Goal: Information Seeking & Learning: Check status

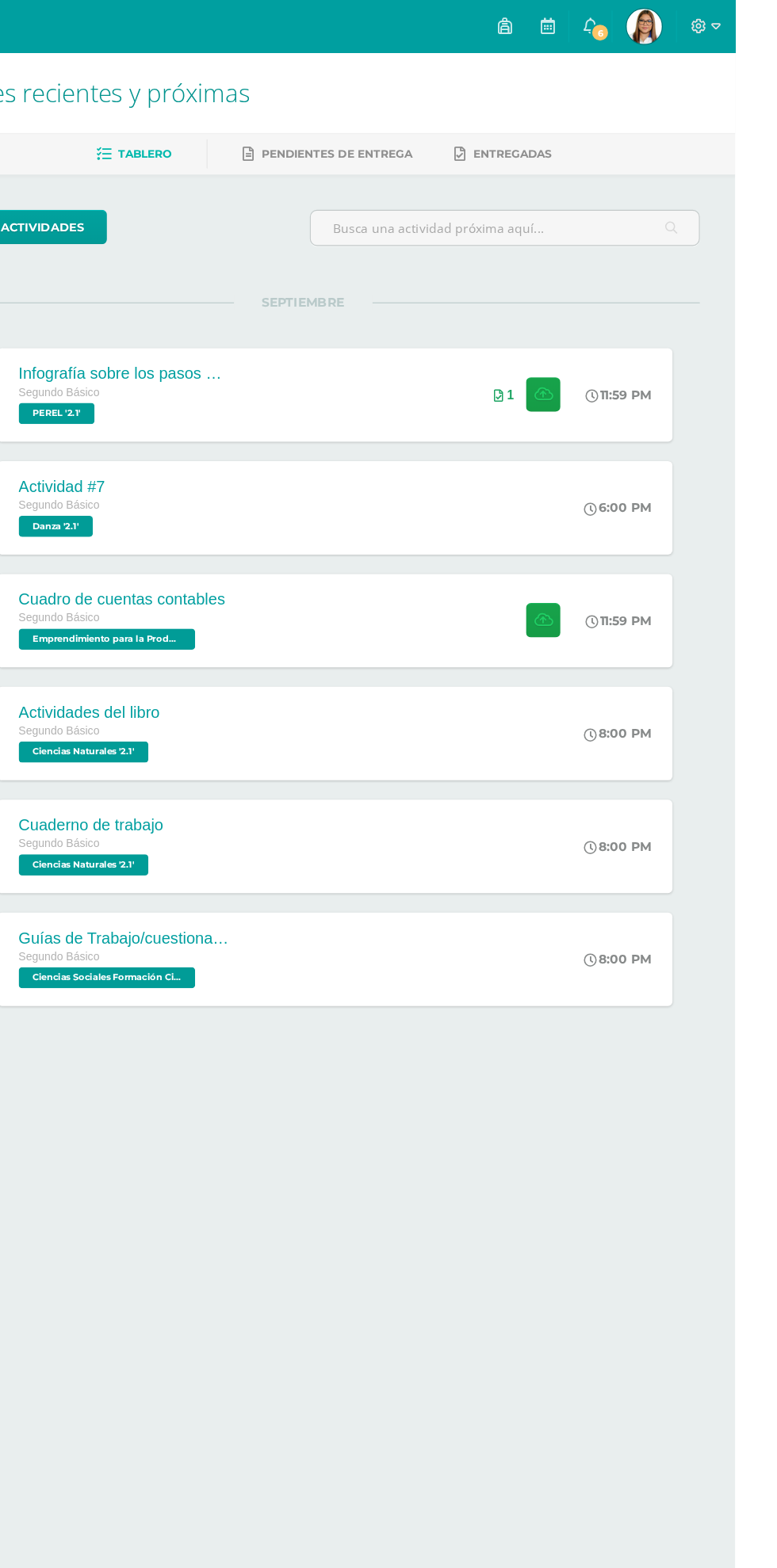
click at [666, 41] on link "6" at bounding box center [647, 24] width 38 height 48
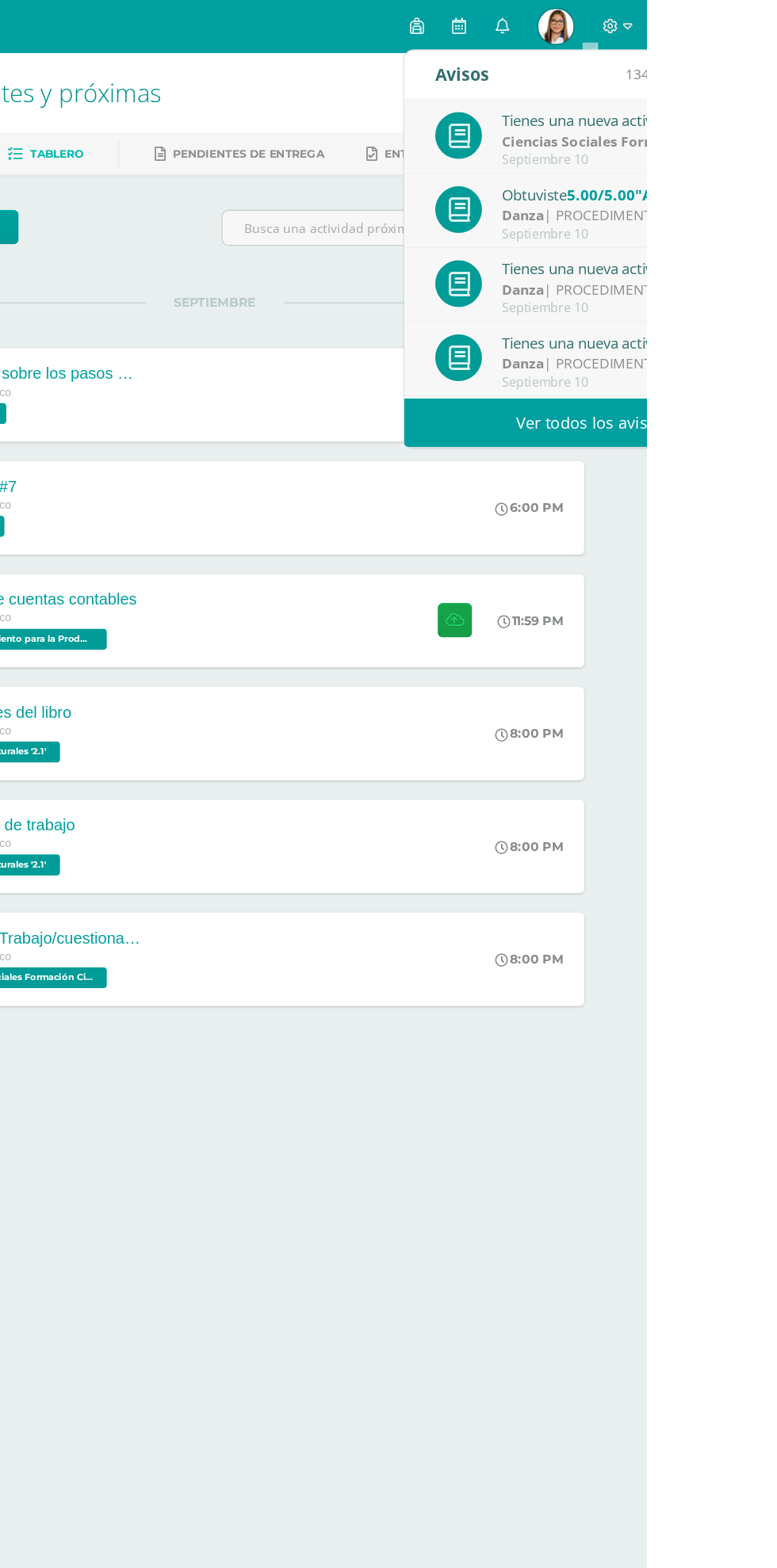
click at [640, 386] on link "Ver todos los avisos" at bounding box center [726, 379] width 336 height 43
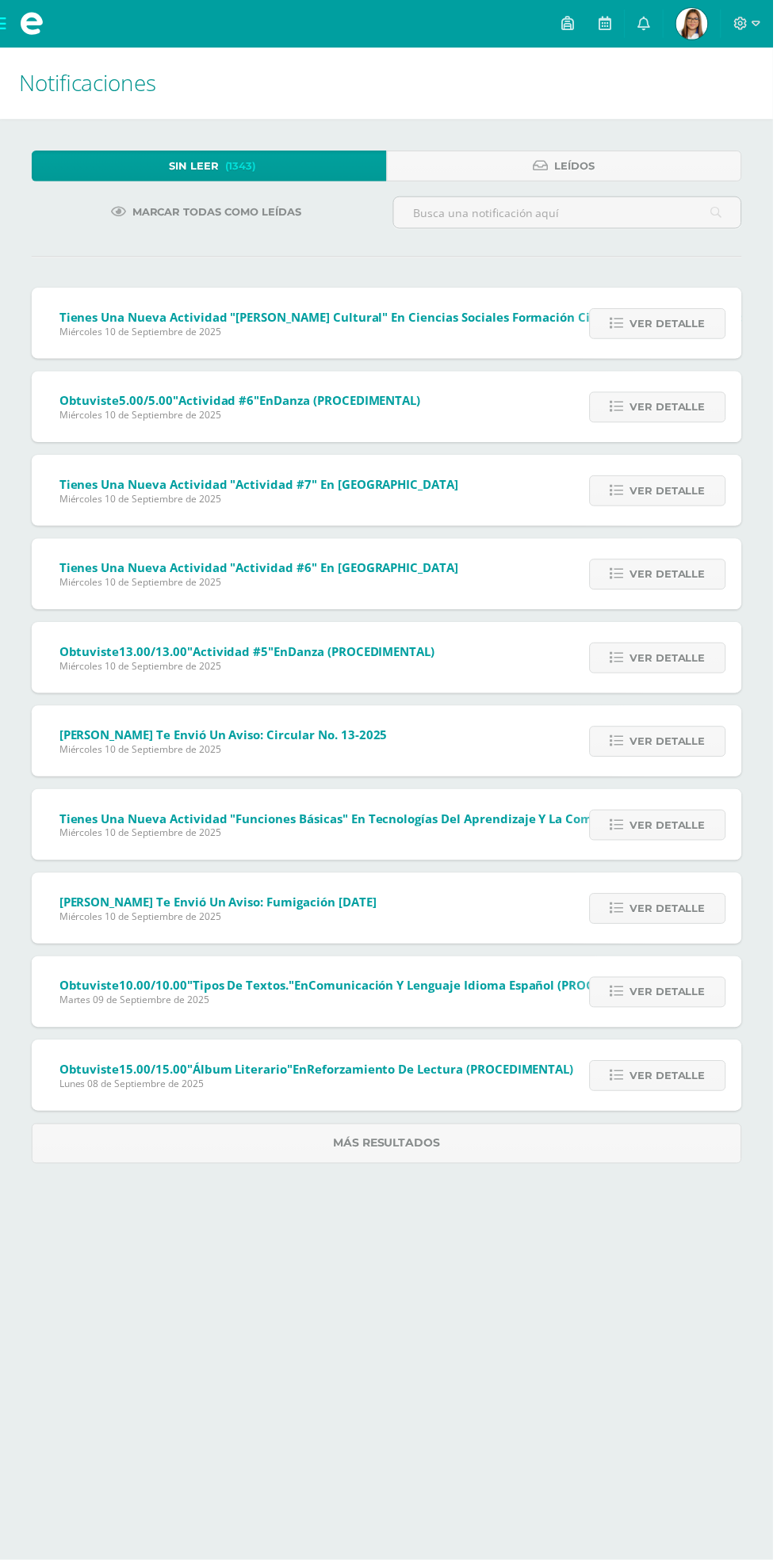
click at [687, 322] on span "Ver detalle" at bounding box center [670, 325] width 76 height 29
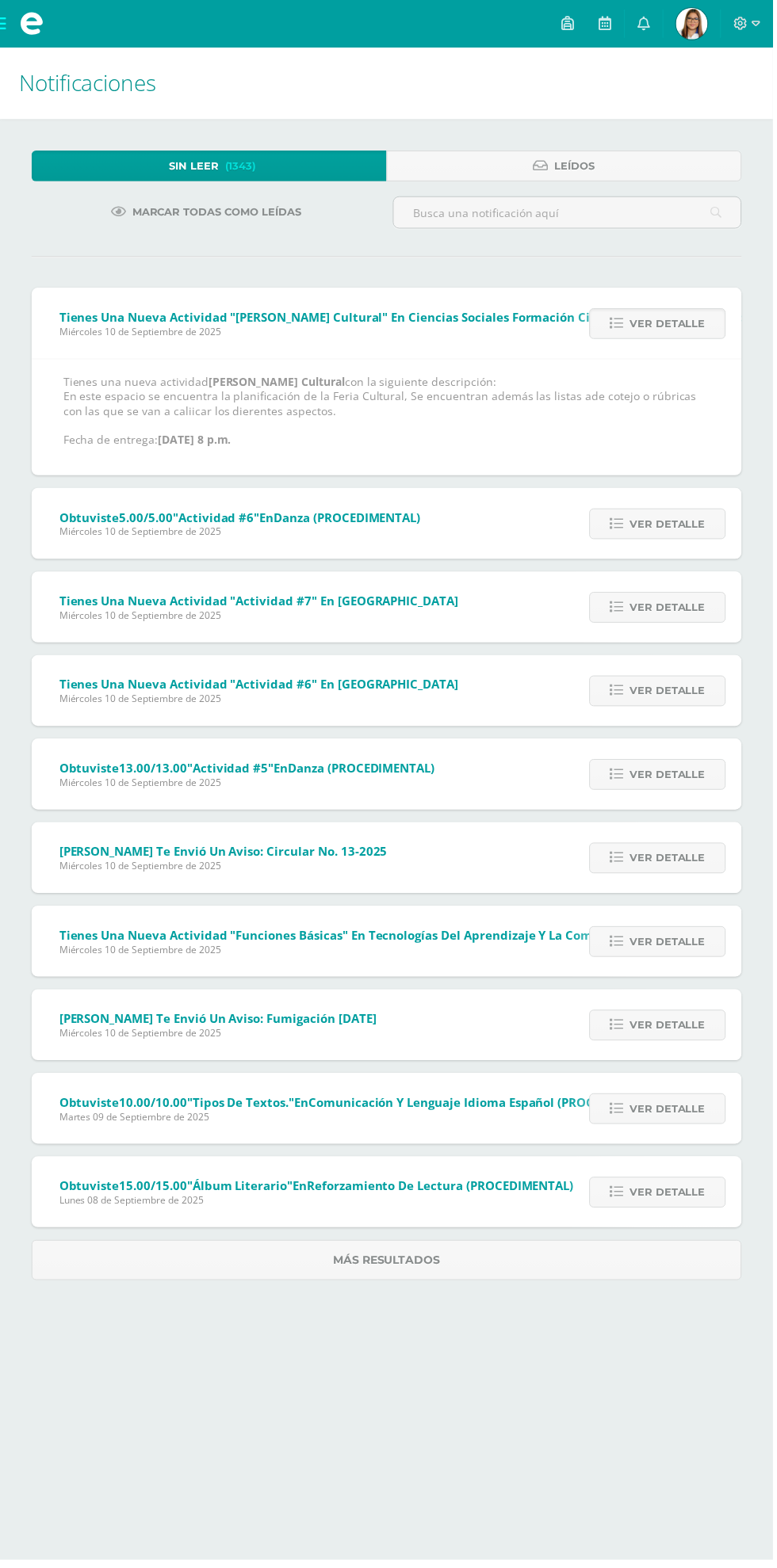
click at [699, 38] on img at bounding box center [695, 24] width 32 height 32
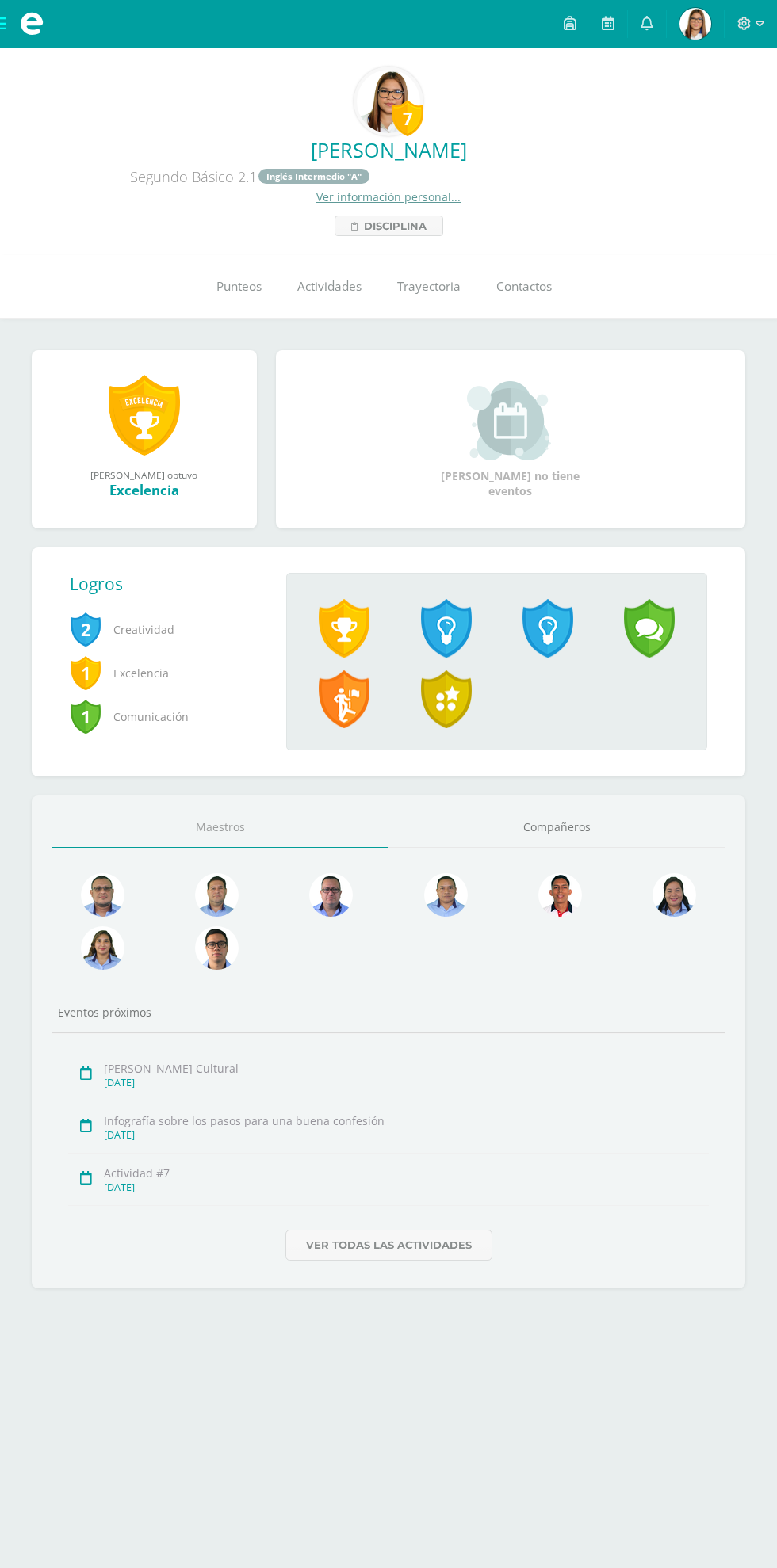
click at [226, 309] on link "Punteos" at bounding box center [239, 287] width 81 height 63
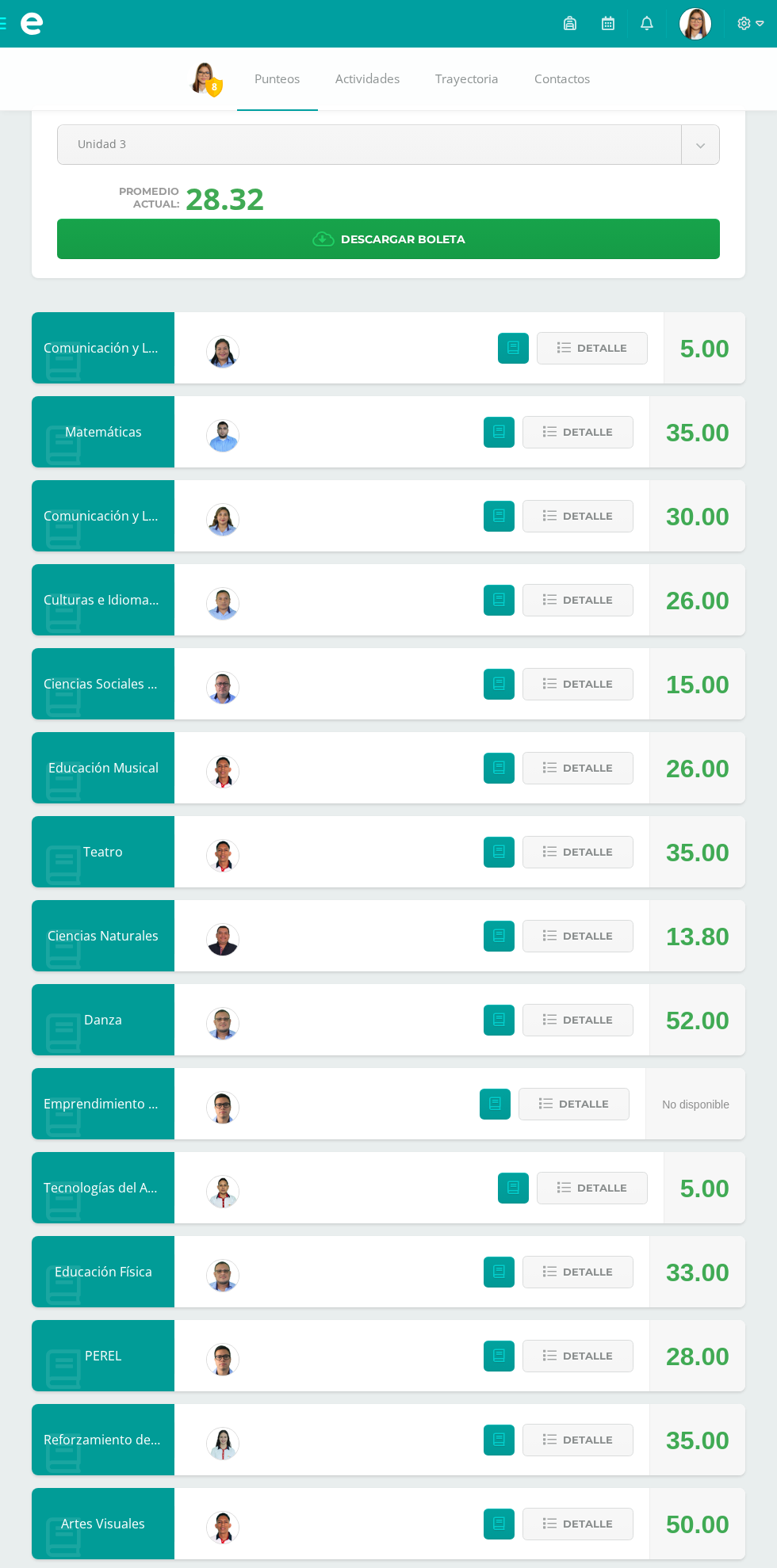
scroll to position [32, 0]
